Goal: Information Seeking & Learning: Compare options

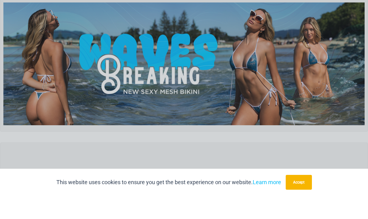
scroll to position [38, 0]
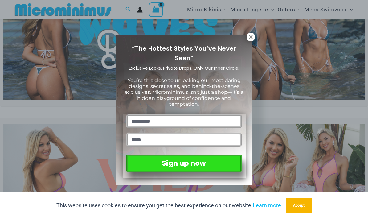
click at [249, 36] on icon at bounding box center [250, 36] width 3 height 3
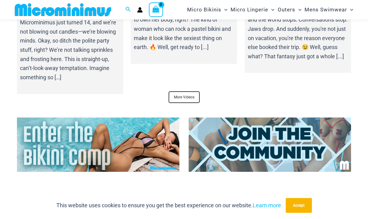
scroll to position [2155, 0]
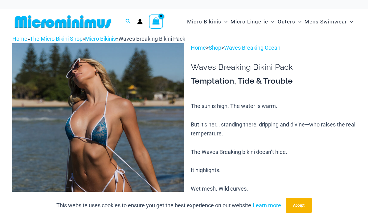
click at [94, 134] on img at bounding box center [98, 172] width 172 height 258
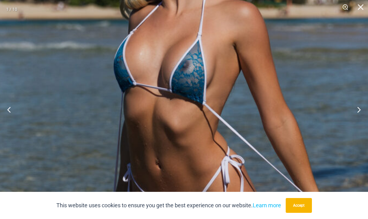
click at [359, 7] on button "Close" at bounding box center [358, 9] width 15 height 19
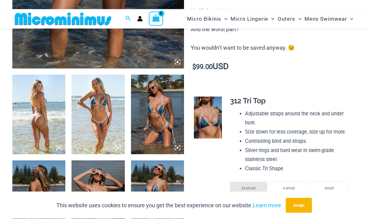
scroll to position [227, 0]
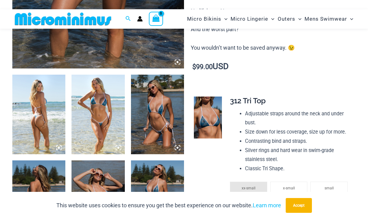
click at [41, 132] on img at bounding box center [38, 115] width 53 height 80
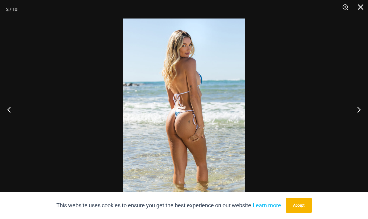
click at [358, 110] on button "Next" at bounding box center [356, 109] width 23 height 31
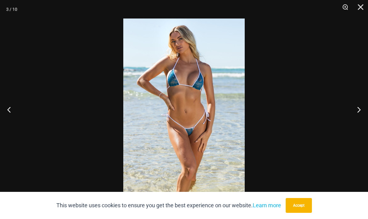
click at [356, 112] on button "Next" at bounding box center [356, 109] width 23 height 31
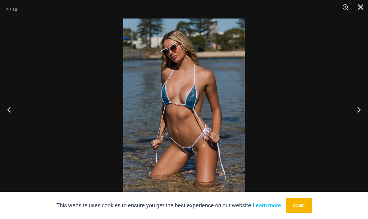
click at [360, 109] on button "Next" at bounding box center [356, 109] width 23 height 31
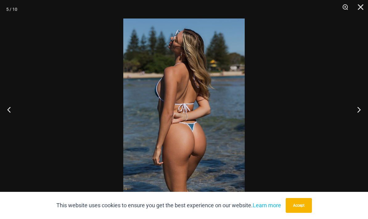
click at [358, 110] on button "Next" at bounding box center [356, 109] width 23 height 31
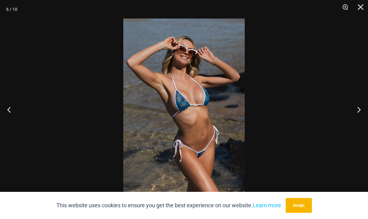
click at [358, 111] on button "Next" at bounding box center [356, 109] width 23 height 31
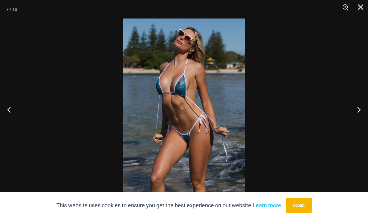
click at [358, 112] on button "Next" at bounding box center [356, 109] width 23 height 31
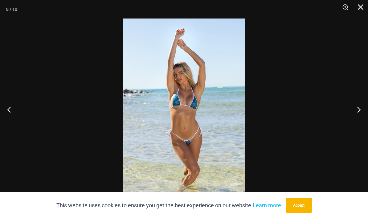
click at [356, 113] on button "Next" at bounding box center [356, 109] width 23 height 31
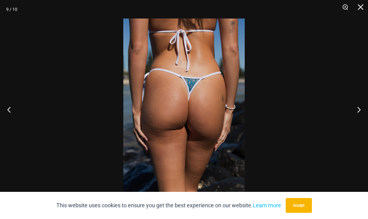
click at [357, 114] on button "Next" at bounding box center [356, 109] width 23 height 31
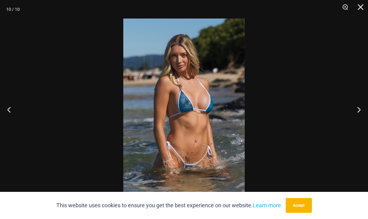
click at [357, 112] on button "Next" at bounding box center [356, 109] width 23 height 31
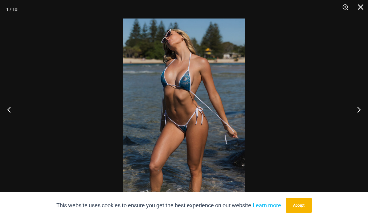
click at [357, 113] on button "Next" at bounding box center [356, 109] width 23 height 31
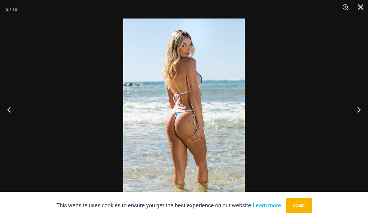
click at [357, 113] on button "Next" at bounding box center [356, 109] width 23 height 31
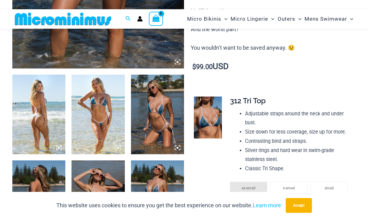
click at [213, 115] on img at bounding box center [208, 118] width 28 height 42
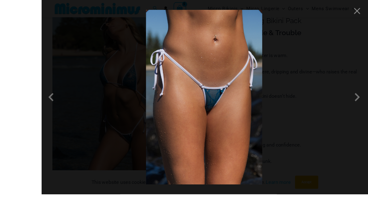
scroll to position [74, 0]
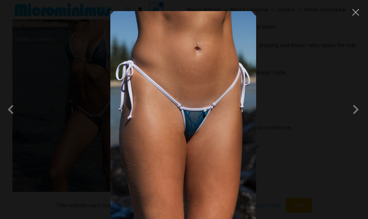
click at [358, 119] on span at bounding box center [356, 109] width 19 height 19
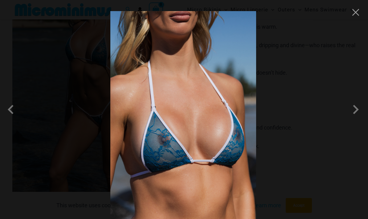
click at [356, 15] on button "Close" at bounding box center [355, 12] width 9 height 9
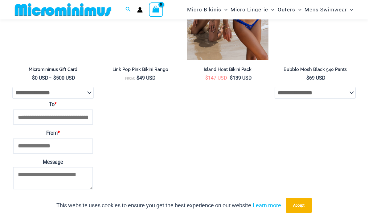
scroll to position [1267, 0]
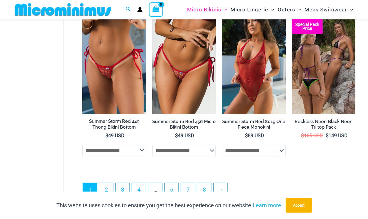
scroll to position [1314, 0]
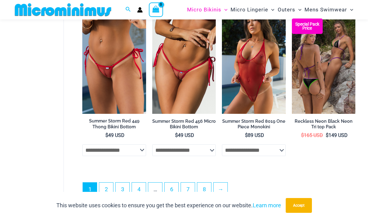
click at [224, 190] on link "→" at bounding box center [221, 190] width 14 height 14
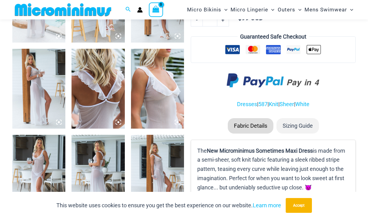
scroll to position [339, 0]
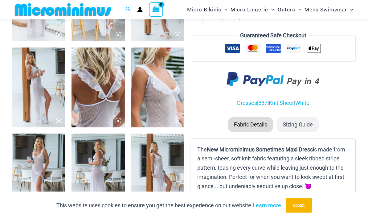
click at [164, 166] on img at bounding box center [157, 174] width 53 height 80
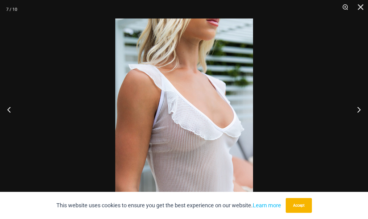
click at [306, 168] on div at bounding box center [184, 109] width 368 height 219
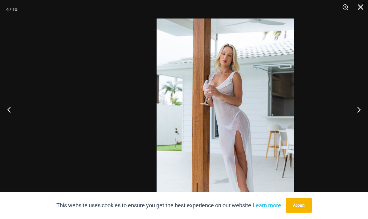
click at [294, 164] on img at bounding box center [226, 122] width 138 height 207
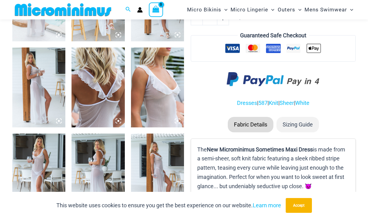
scroll to position [307, 0]
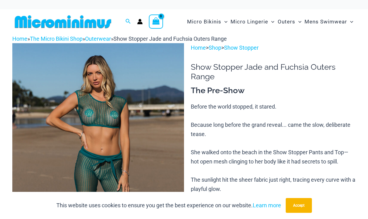
click at [101, 117] on img at bounding box center [98, 172] width 172 height 258
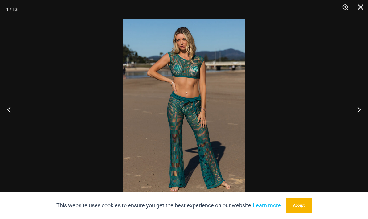
click at [360, 109] on button "Next" at bounding box center [356, 109] width 23 height 31
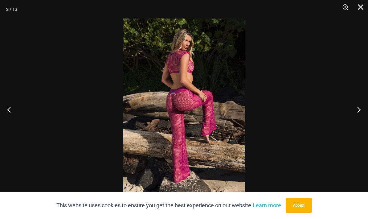
click at [358, 111] on button "Next" at bounding box center [356, 109] width 23 height 31
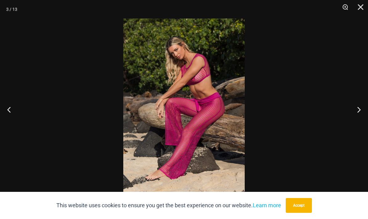
click at [359, 111] on button "Next" at bounding box center [356, 109] width 23 height 31
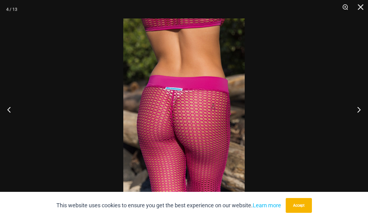
click at [358, 112] on button "Next" at bounding box center [356, 109] width 23 height 31
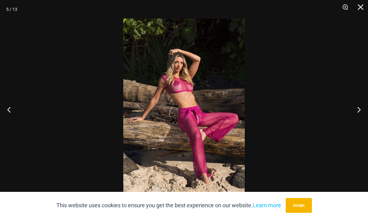
click at [358, 112] on button "Next" at bounding box center [356, 109] width 23 height 31
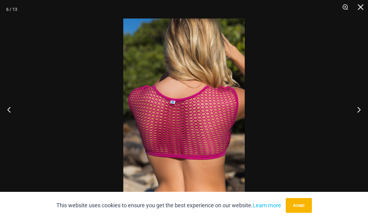
click at [358, 112] on button "Next" at bounding box center [356, 109] width 23 height 31
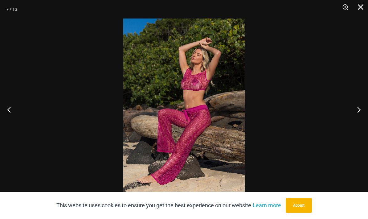
click at [358, 112] on button "Next" at bounding box center [356, 109] width 23 height 31
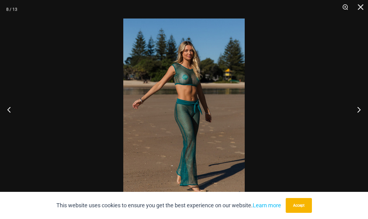
click at [357, 113] on button "Next" at bounding box center [356, 109] width 23 height 31
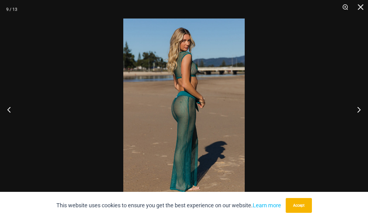
click at [357, 113] on button "Next" at bounding box center [356, 109] width 23 height 31
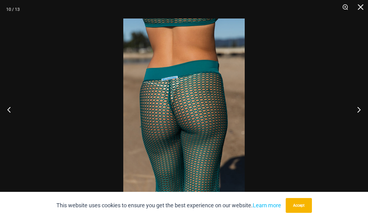
click at [356, 113] on button "Next" at bounding box center [356, 109] width 23 height 31
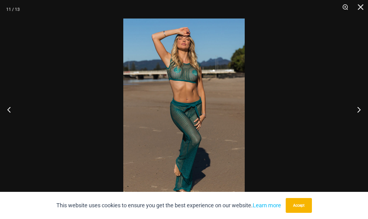
click at [356, 113] on button "Next" at bounding box center [356, 109] width 23 height 31
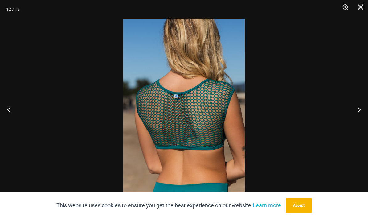
click at [356, 113] on button "Next" at bounding box center [356, 109] width 23 height 31
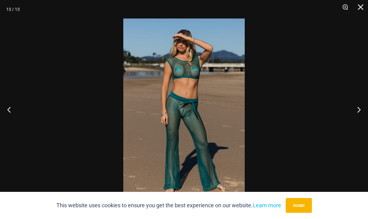
click at [355, 114] on button "Next" at bounding box center [356, 109] width 23 height 31
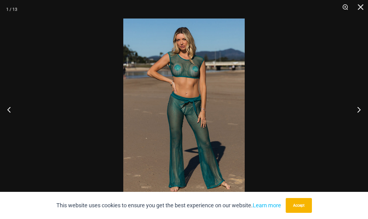
click at [355, 113] on button "Next" at bounding box center [356, 109] width 23 height 31
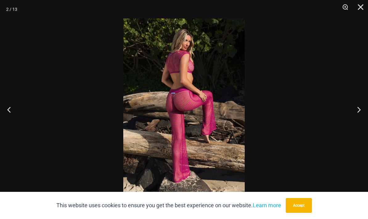
click at [355, 113] on button "Next" at bounding box center [356, 109] width 23 height 31
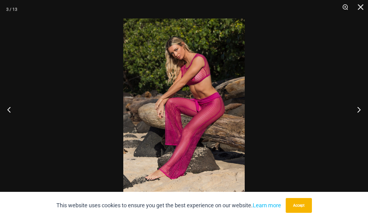
click at [355, 113] on button "Next" at bounding box center [356, 109] width 23 height 31
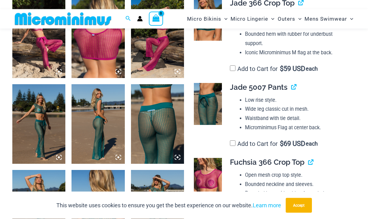
click at [211, 175] on img at bounding box center [208, 179] width 28 height 42
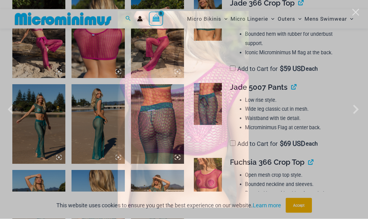
scroll to position [389, 0]
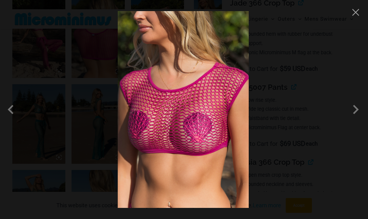
click at [354, 14] on button "Close" at bounding box center [355, 12] width 9 height 9
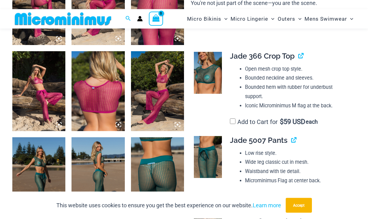
click at [208, 68] on img at bounding box center [208, 73] width 28 height 42
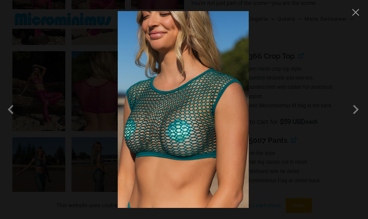
click at [356, 15] on button "Close" at bounding box center [355, 12] width 9 height 9
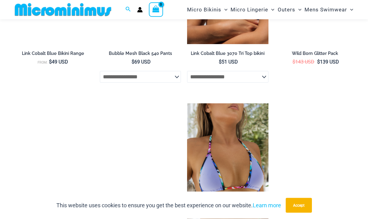
scroll to position [1339, 0]
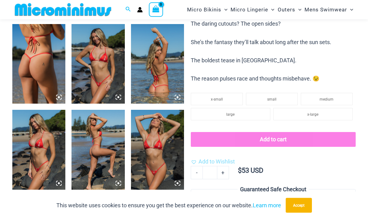
scroll to position [280, 0]
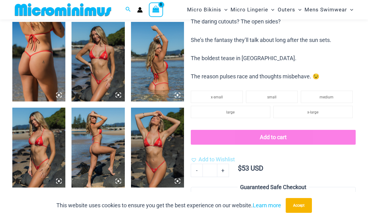
click at [157, 164] on img at bounding box center [157, 148] width 53 height 80
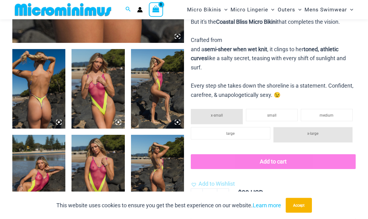
scroll to position [253, 0]
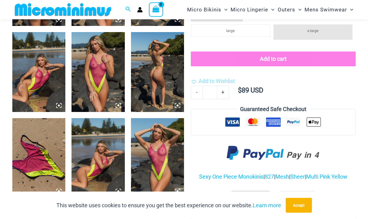
click at [157, 153] on img at bounding box center [157, 158] width 53 height 80
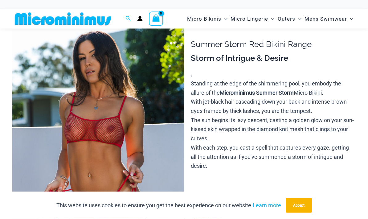
scroll to position [83, 0]
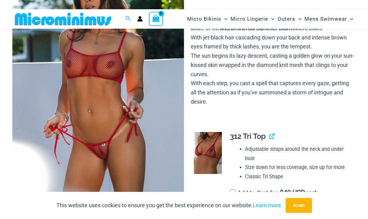
click at [210, 154] on img at bounding box center [208, 153] width 28 height 42
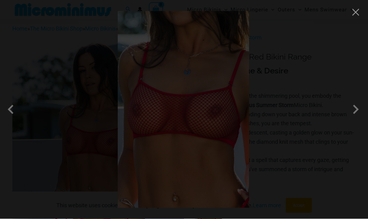
scroll to position [0, 0]
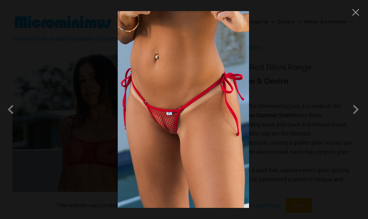
click at [358, 110] on span at bounding box center [356, 109] width 19 height 19
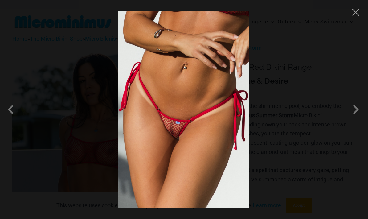
click at [353, 115] on span at bounding box center [356, 109] width 19 height 19
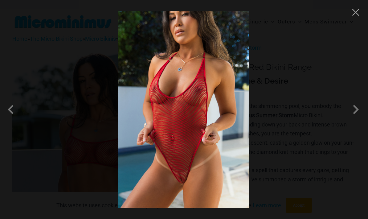
click at [351, 115] on span at bounding box center [356, 109] width 19 height 19
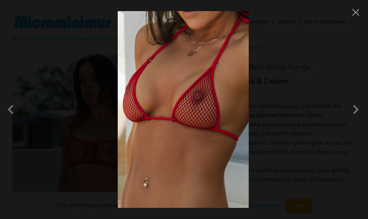
click at [357, 13] on button "Close" at bounding box center [355, 12] width 9 height 9
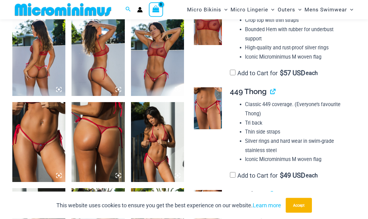
scroll to position [286, 0]
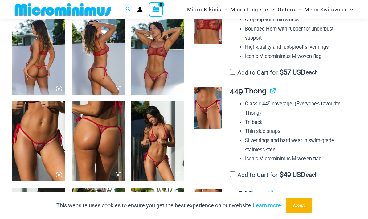
click at [39, 138] on img at bounding box center [38, 142] width 53 height 80
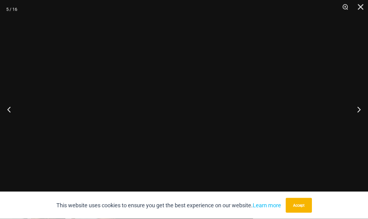
scroll to position [286, 0]
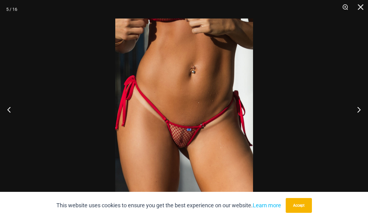
click at [359, 125] on button "Next" at bounding box center [356, 109] width 23 height 31
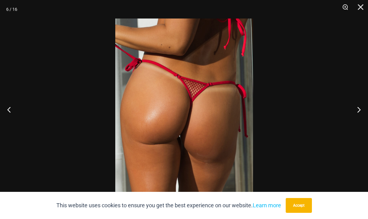
click at [356, 122] on button "Next" at bounding box center [356, 109] width 23 height 31
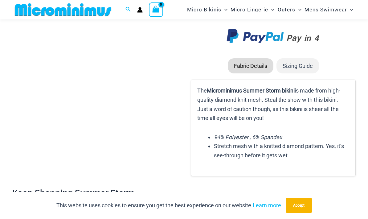
scroll to position [804, 0]
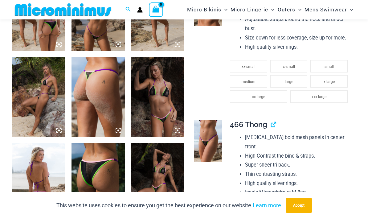
scroll to position [384, 0]
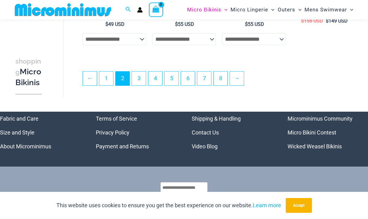
scroll to position [1278, 0]
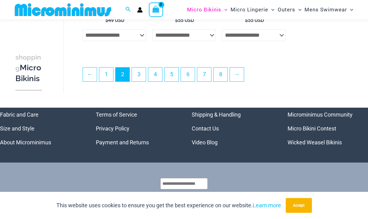
click at [244, 80] on link "→" at bounding box center [237, 75] width 14 height 14
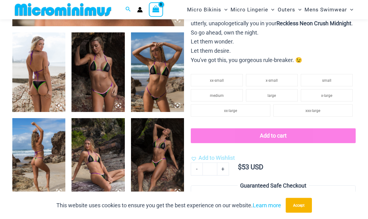
scroll to position [269, 0]
click at [97, 70] on img at bounding box center [98, 72] width 53 height 80
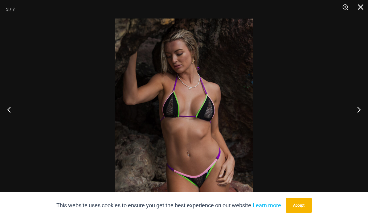
click at [358, 125] on button "Next" at bounding box center [356, 109] width 23 height 31
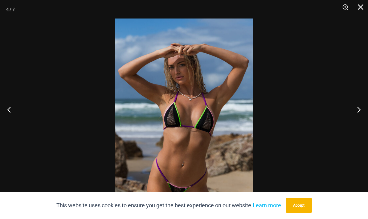
click at [358, 125] on button "Next" at bounding box center [356, 109] width 23 height 31
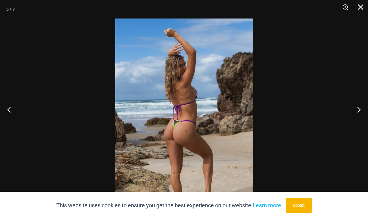
click at [358, 125] on button "Next" at bounding box center [356, 109] width 23 height 31
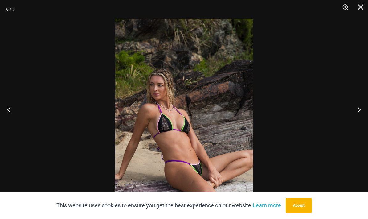
click at [358, 125] on button "Next" at bounding box center [356, 109] width 23 height 31
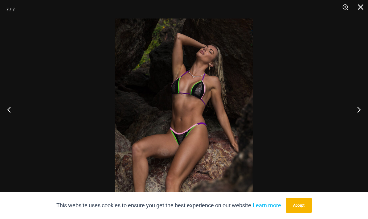
click at [357, 125] on button "Next" at bounding box center [356, 109] width 23 height 31
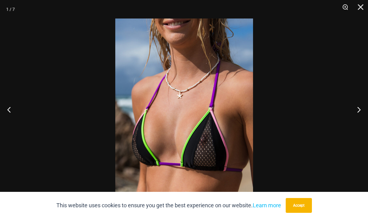
click at [357, 125] on button "Next" at bounding box center [356, 109] width 23 height 31
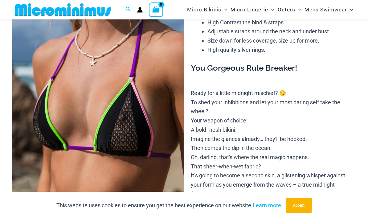
scroll to position [0, 0]
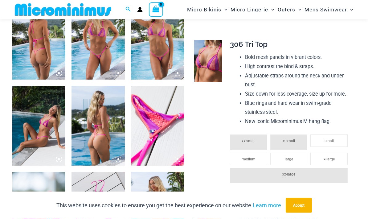
scroll to position [346, 0]
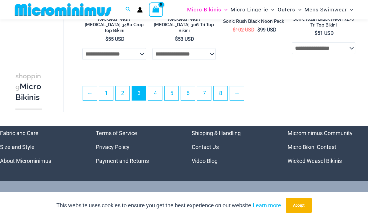
scroll to position [1275, 0]
